Goal: Check status: Check status

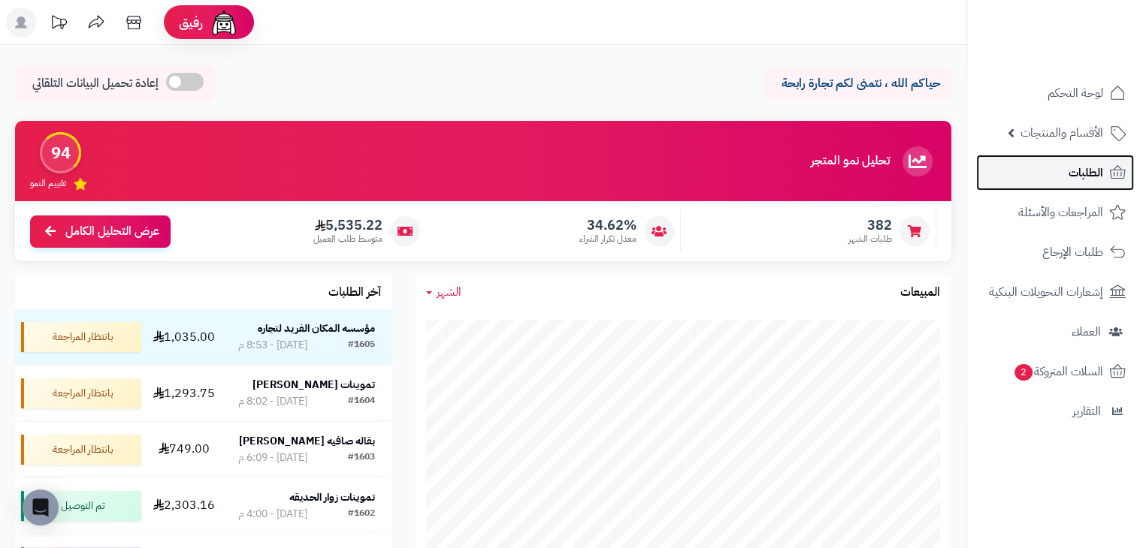
click at [1041, 179] on link "الطلبات" at bounding box center [1055, 173] width 158 height 36
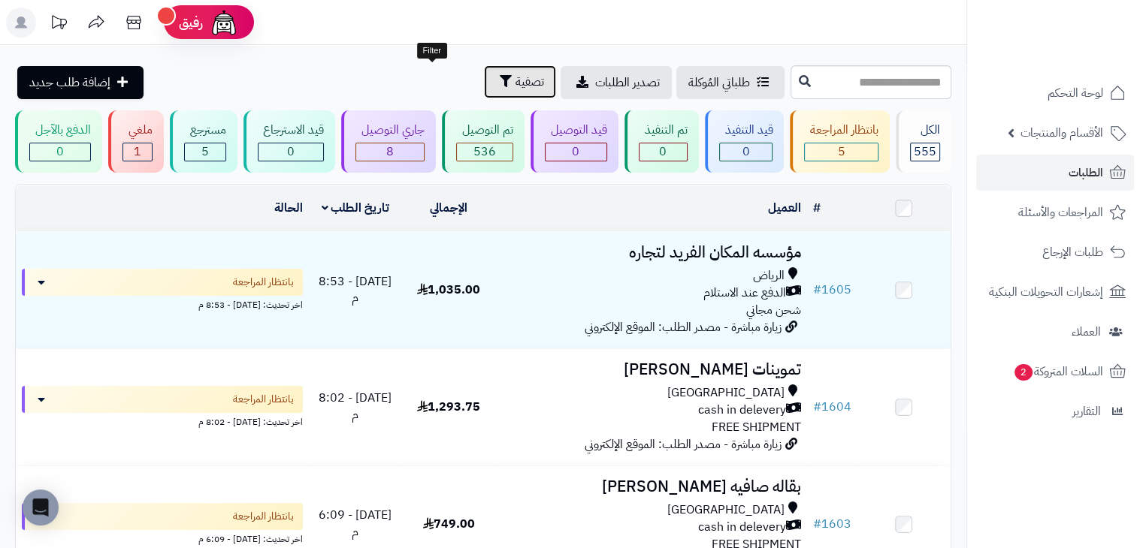
click at [500, 80] on icon "button" at bounding box center [506, 81] width 12 height 12
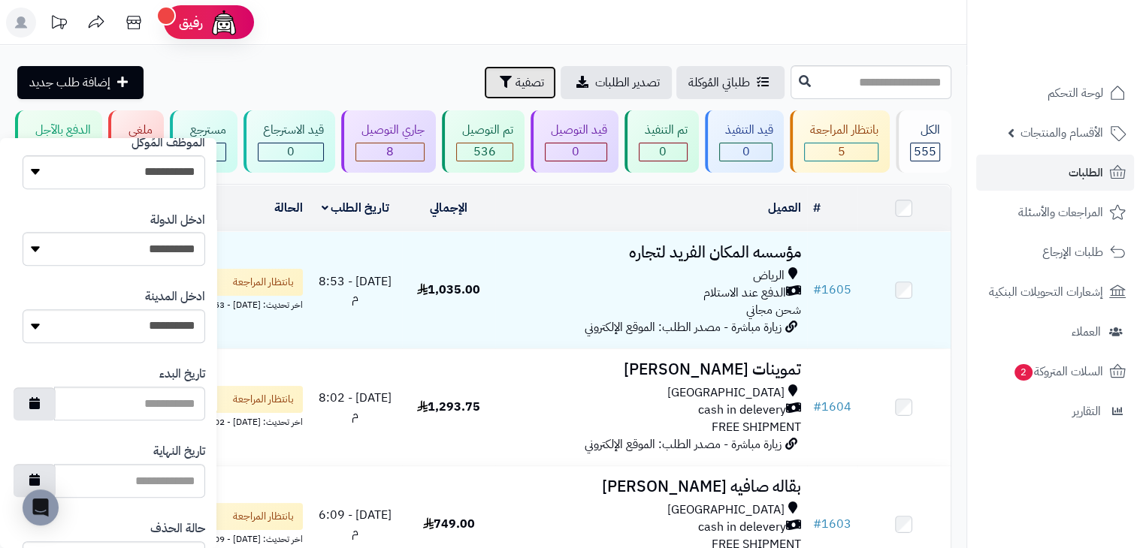
scroll to position [684, 0]
click at [156, 400] on input "تاريخ البدء" at bounding box center [129, 402] width 151 height 34
click at [40, 406] on icon "button" at bounding box center [34, 401] width 11 height 12
type input "**********"
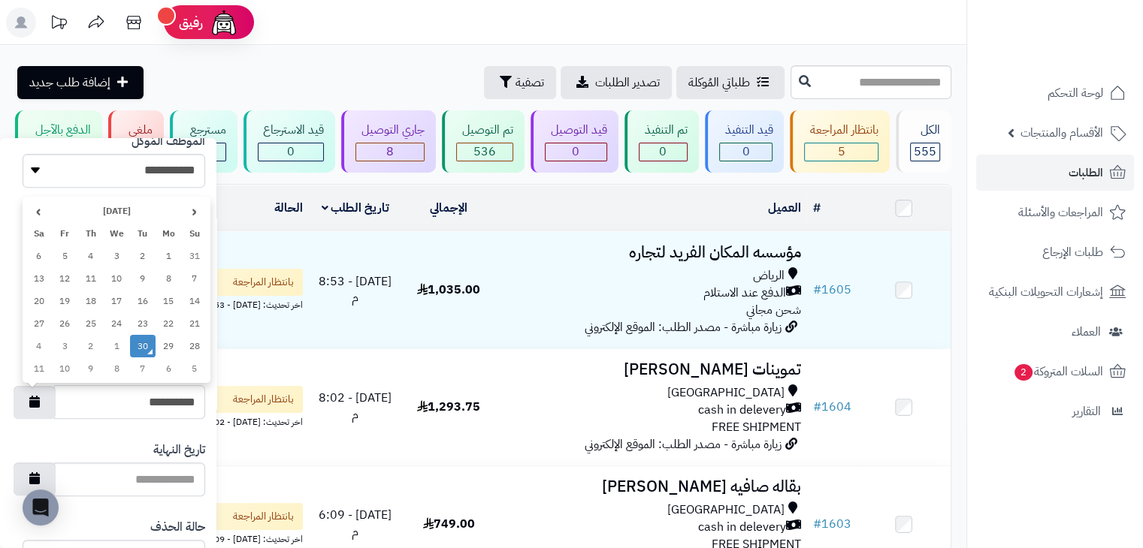
click at [143, 349] on td "30" at bounding box center [143, 346] width 26 height 23
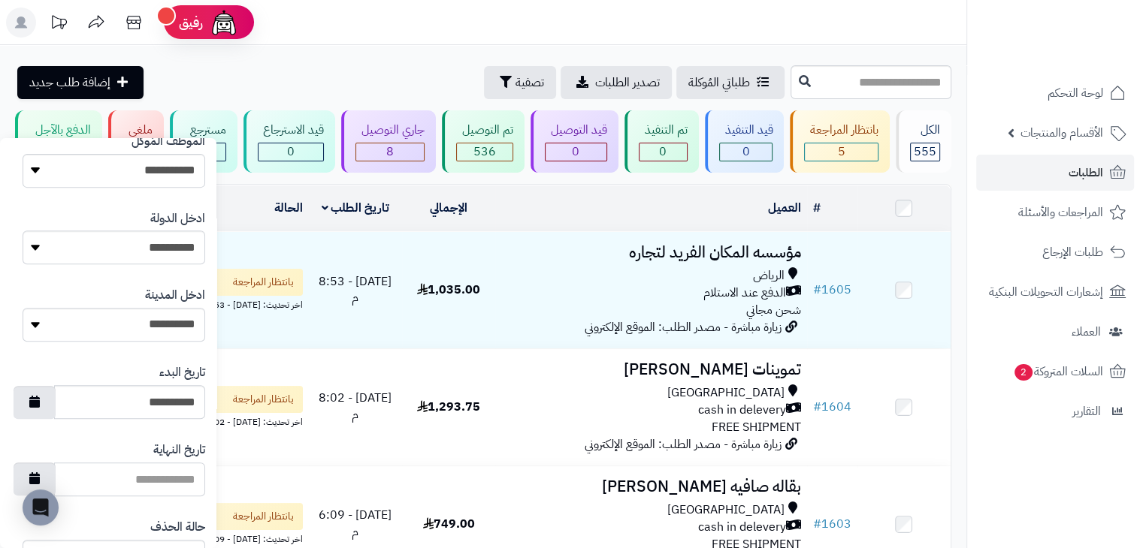
click at [146, 481] on input "تاريخ النهاية" at bounding box center [129, 480] width 151 height 34
click at [54, 488] on body "**********" at bounding box center [571, 274] width 1143 height 548
click at [56, 476] on button "button" at bounding box center [35, 478] width 42 height 33
type input "**********"
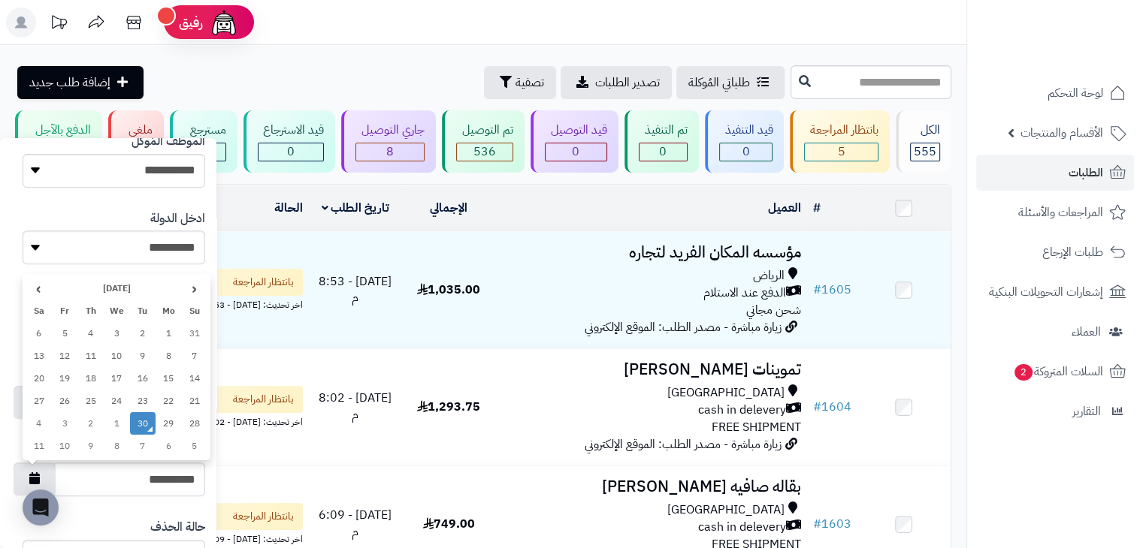
click at [140, 418] on td "30" at bounding box center [143, 423] width 26 height 23
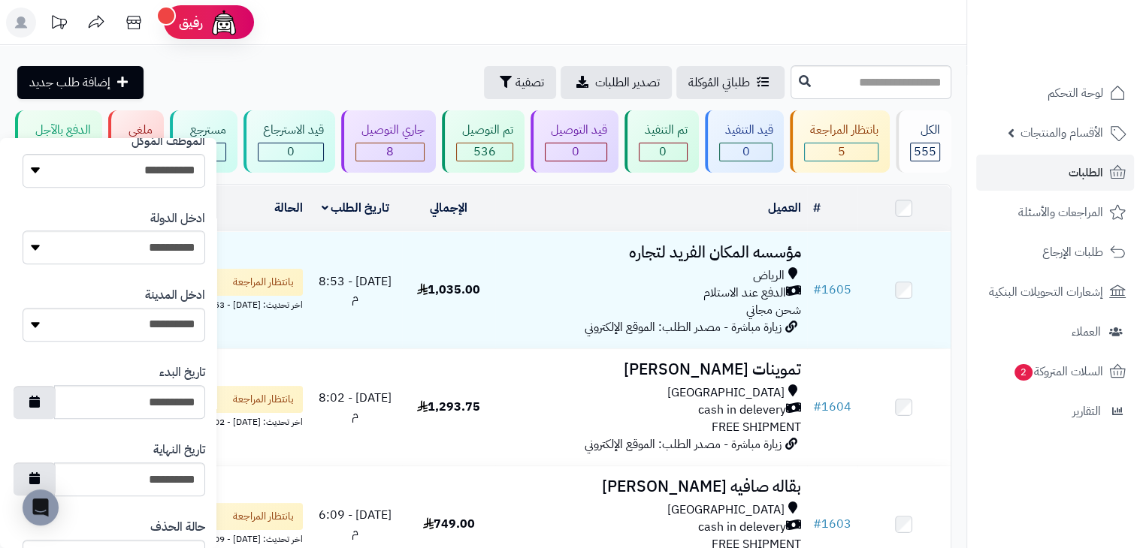
scroll to position [800, 0]
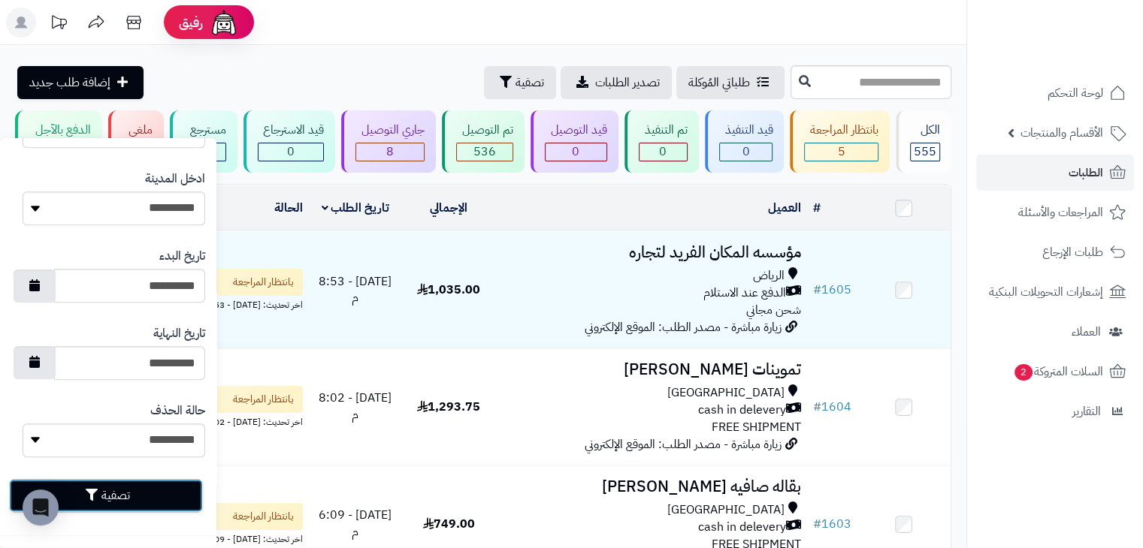
click at [138, 488] on button "تصفية" at bounding box center [106, 495] width 194 height 33
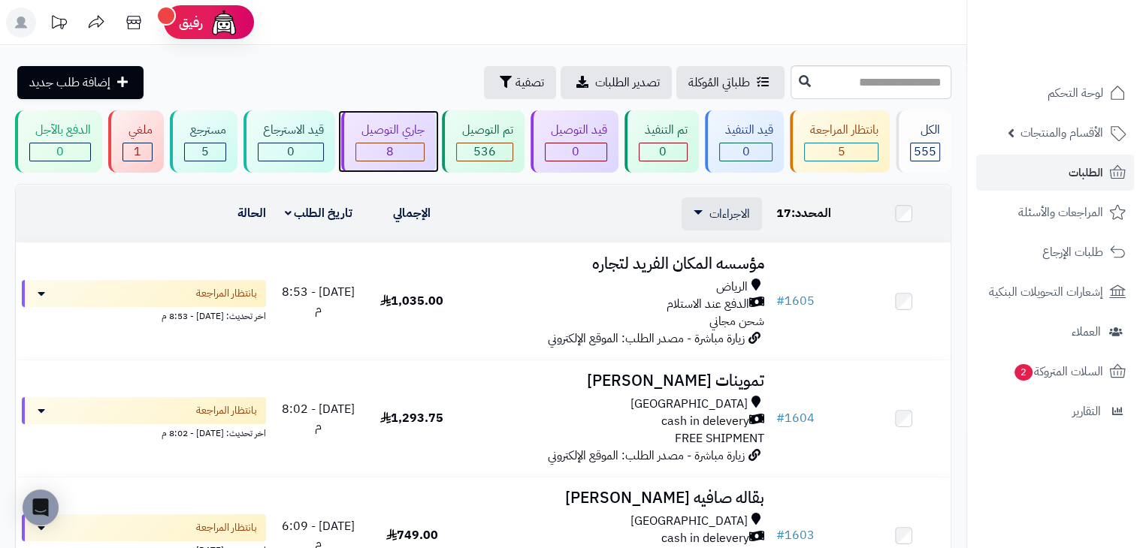
click at [434, 136] on div "جاري التوصيل 8" at bounding box center [388, 141] width 95 height 62
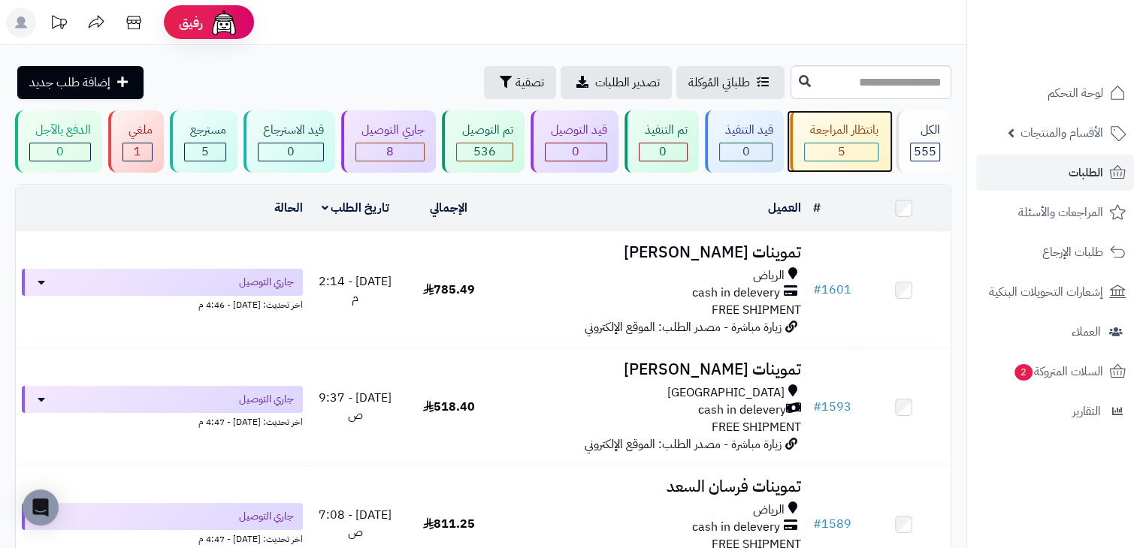
click at [841, 136] on div "بانتظار المراجعة" at bounding box center [841, 130] width 74 height 17
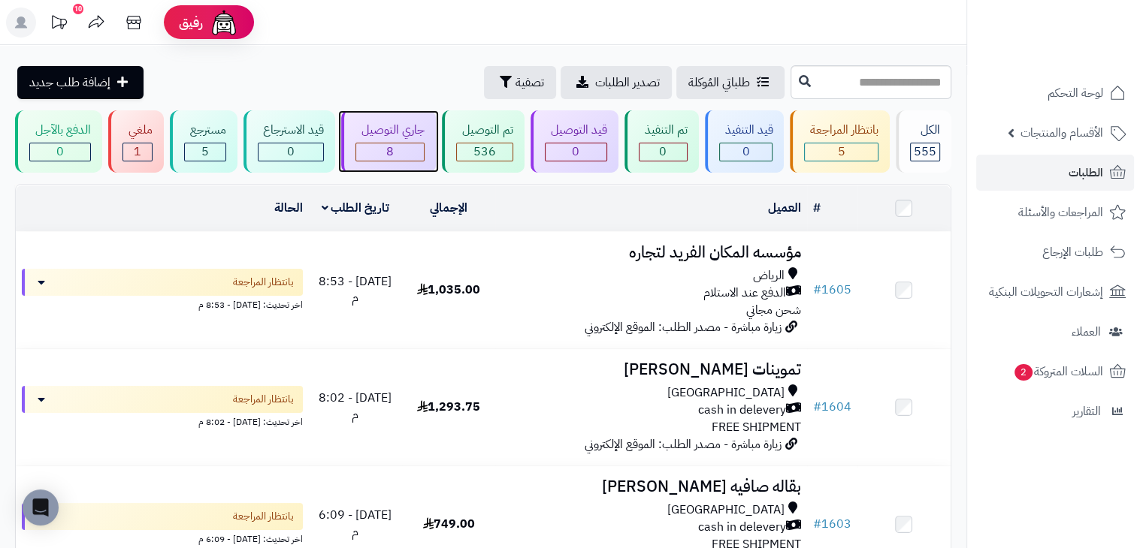
click at [394, 147] on span "8" at bounding box center [390, 152] width 8 height 18
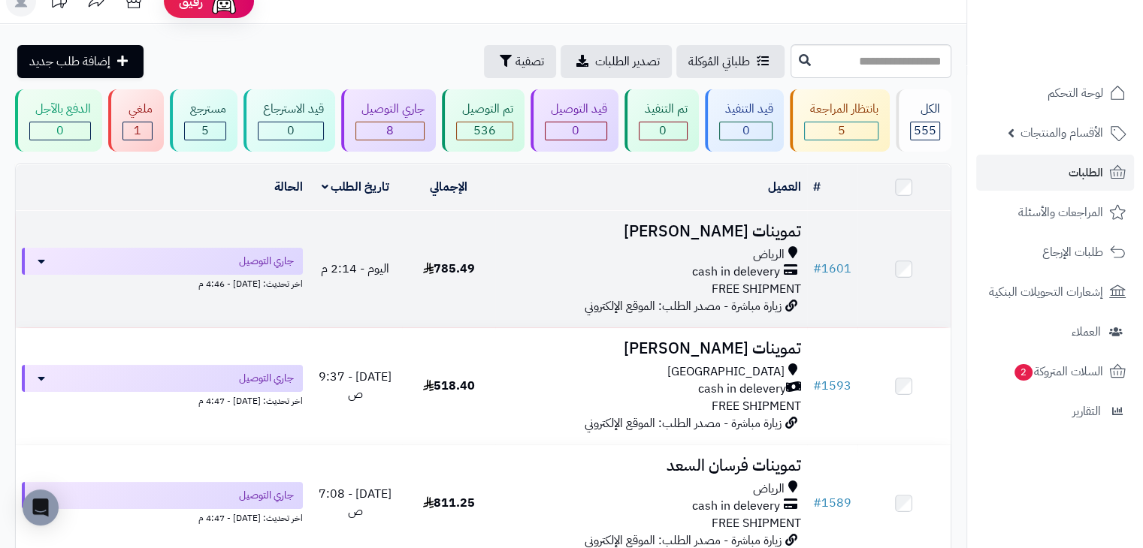
scroll to position [12, 0]
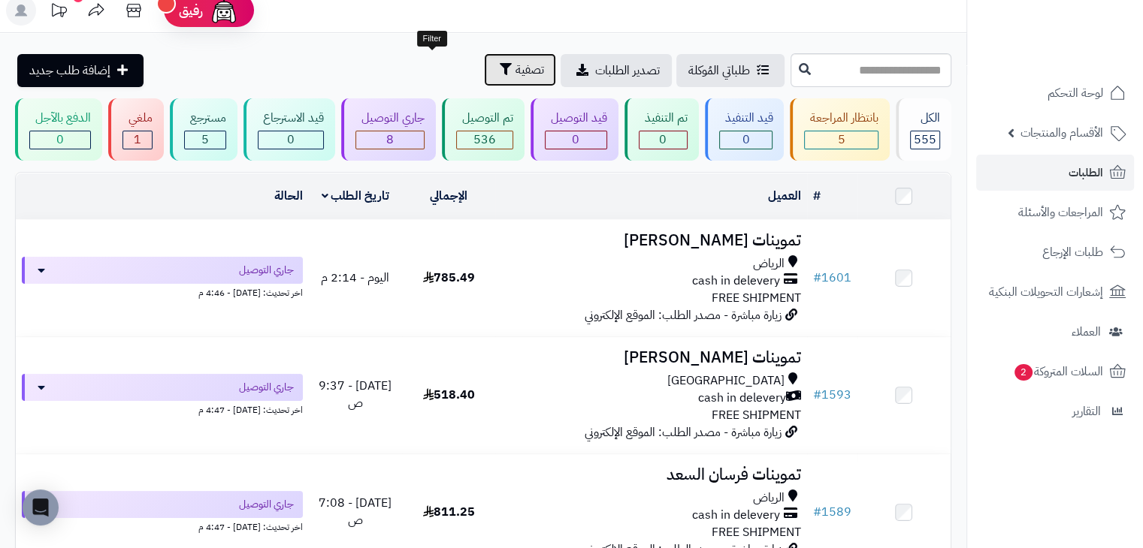
click at [484, 74] on button "تصفية" at bounding box center [520, 69] width 72 height 33
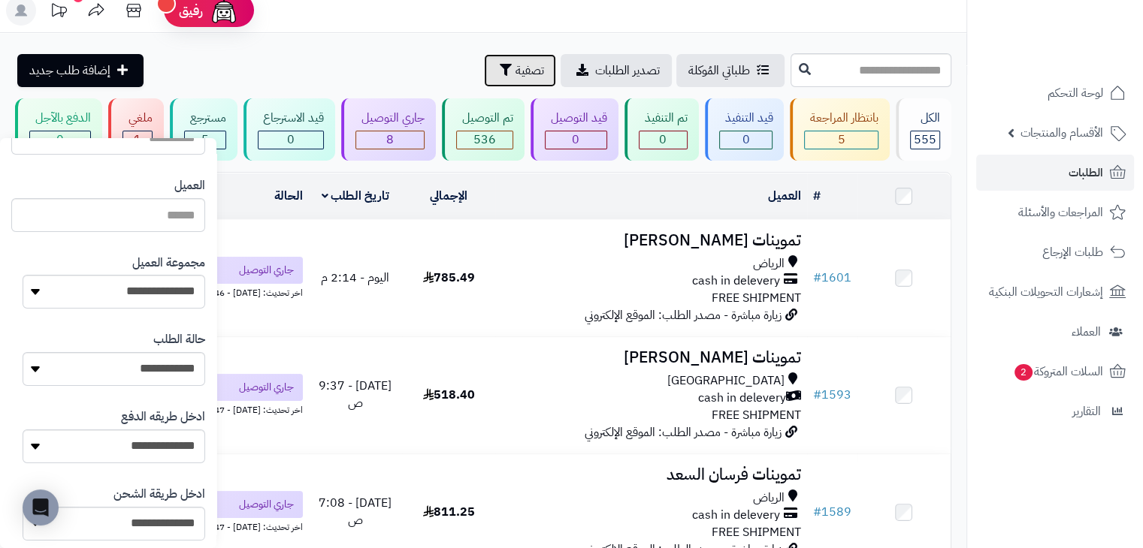
scroll to position [175, 0]
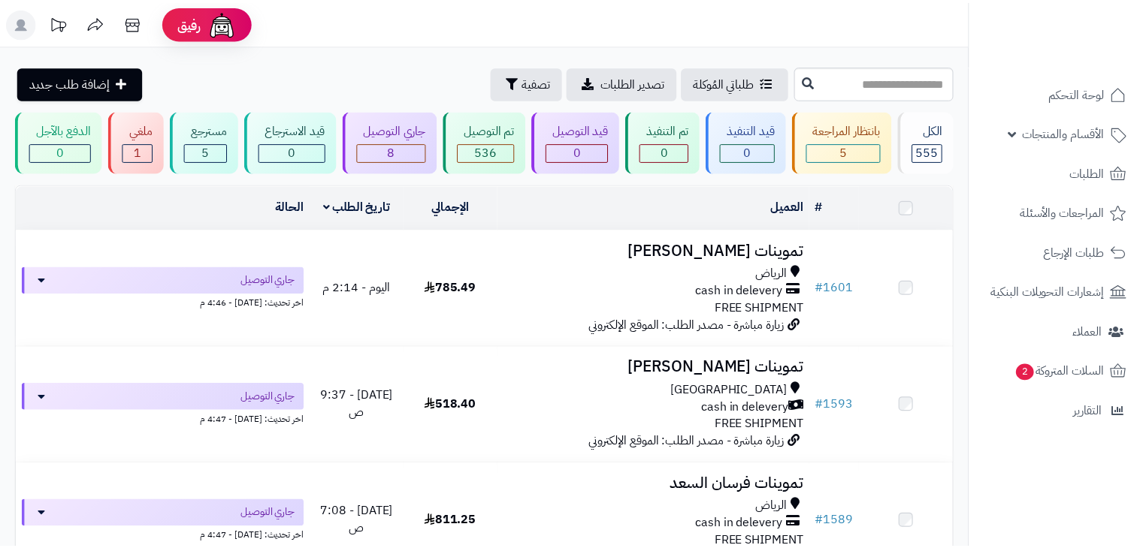
scroll to position [12, 0]
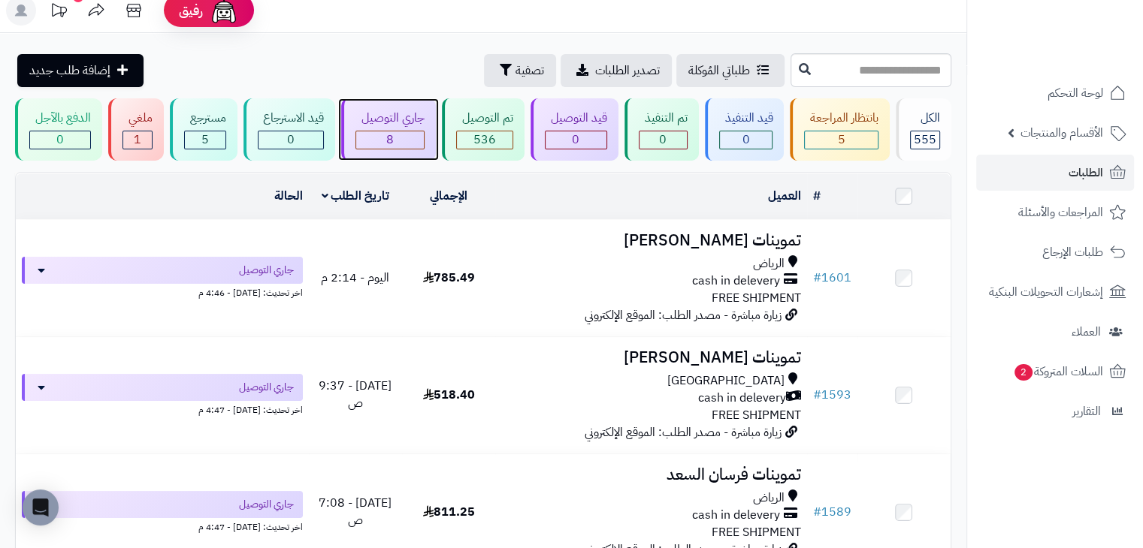
click at [395, 118] on div "جاري التوصيل" at bounding box center [389, 118] width 69 height 17
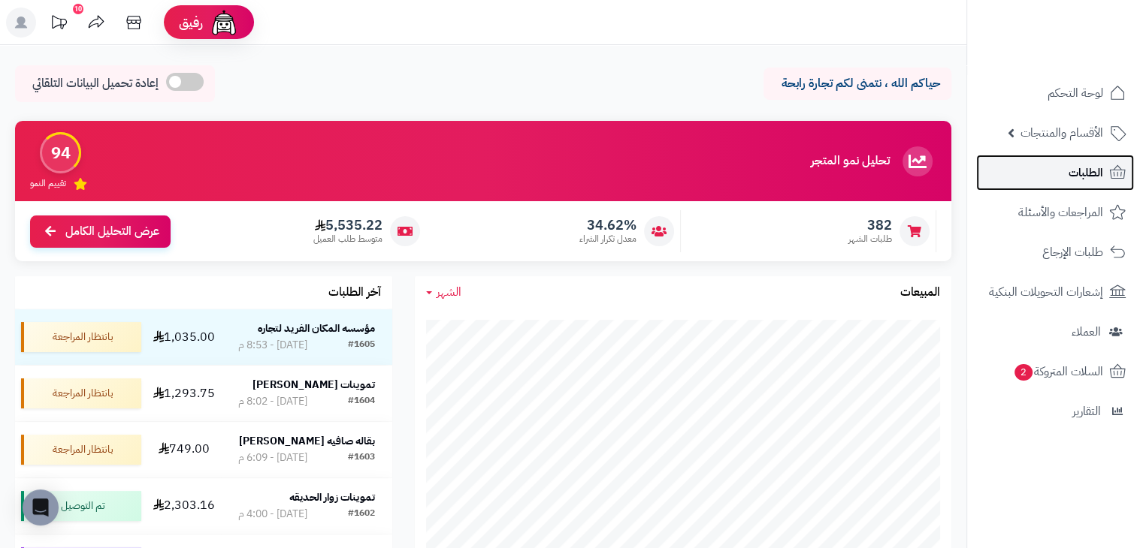
click at [1059, 162] on link "الطلبات" at bounding box center [1055, 173] width 158 height 36
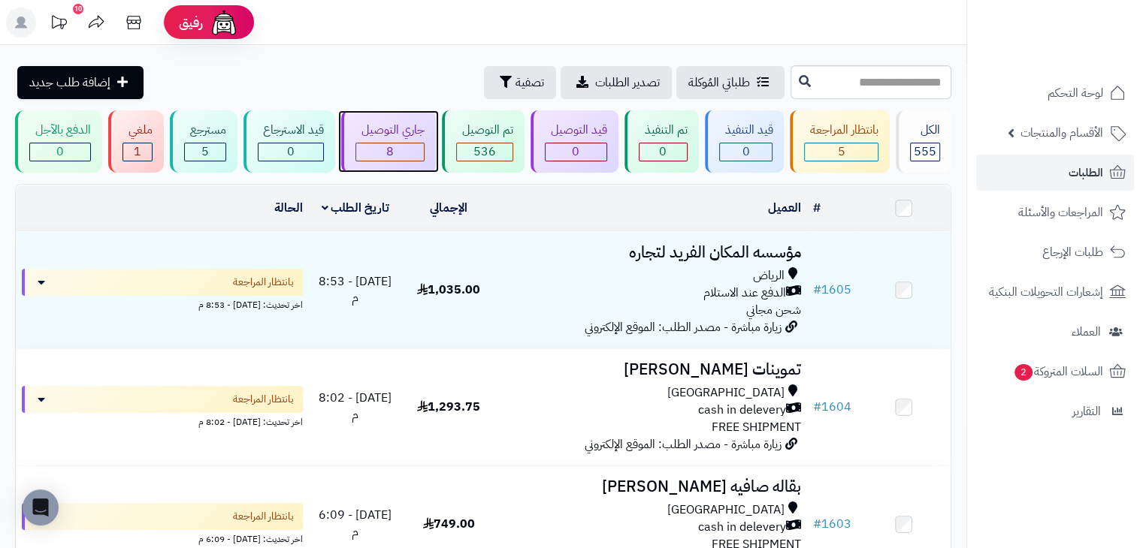
click at [393, 124] on div "جاري التوصيل" at bounding box center [389, 130] width 69 height 17
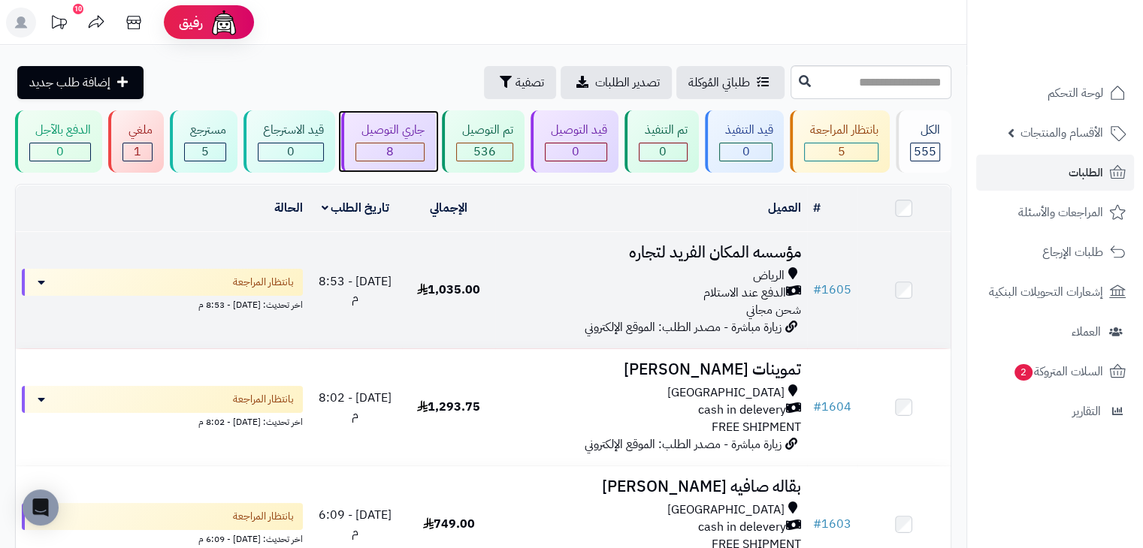
scroll to position [15, 0]
